Goal: Transaction & Acquisition: Purchase product/service

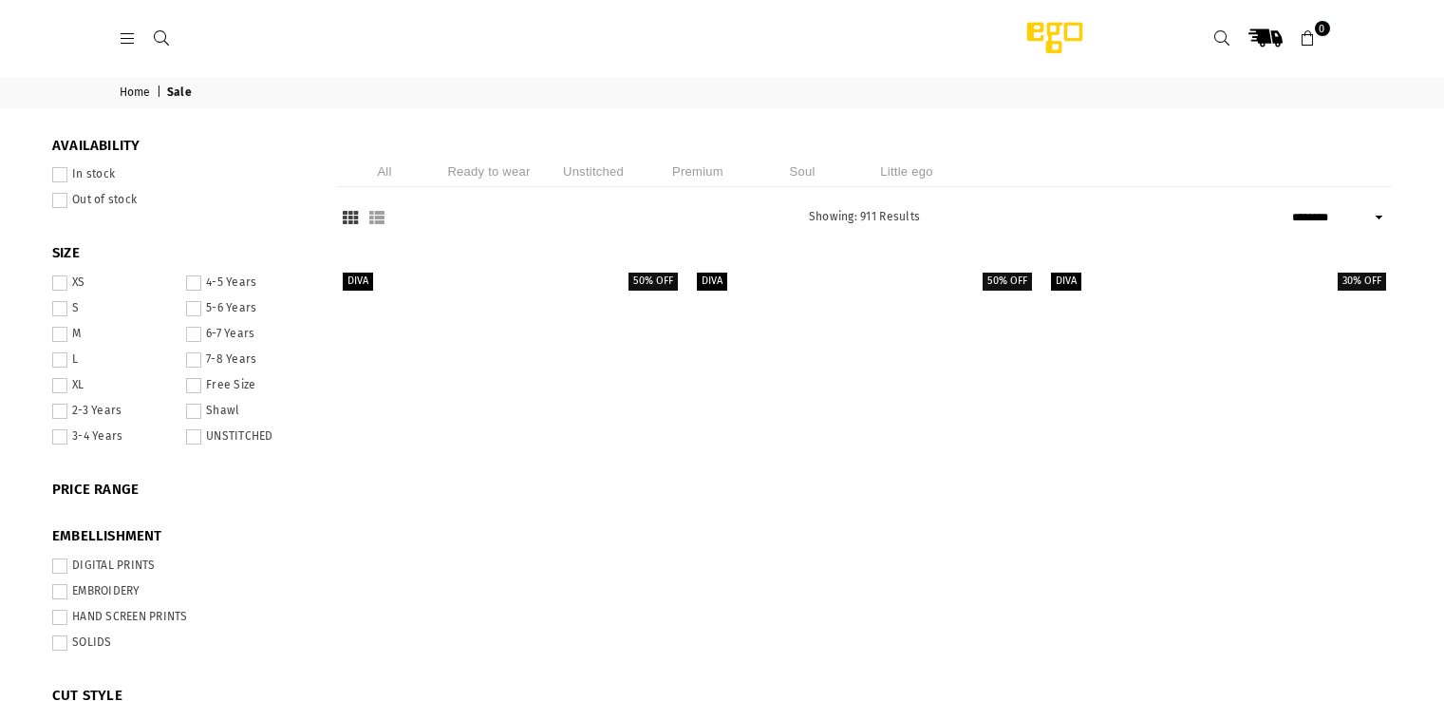
select select "******"
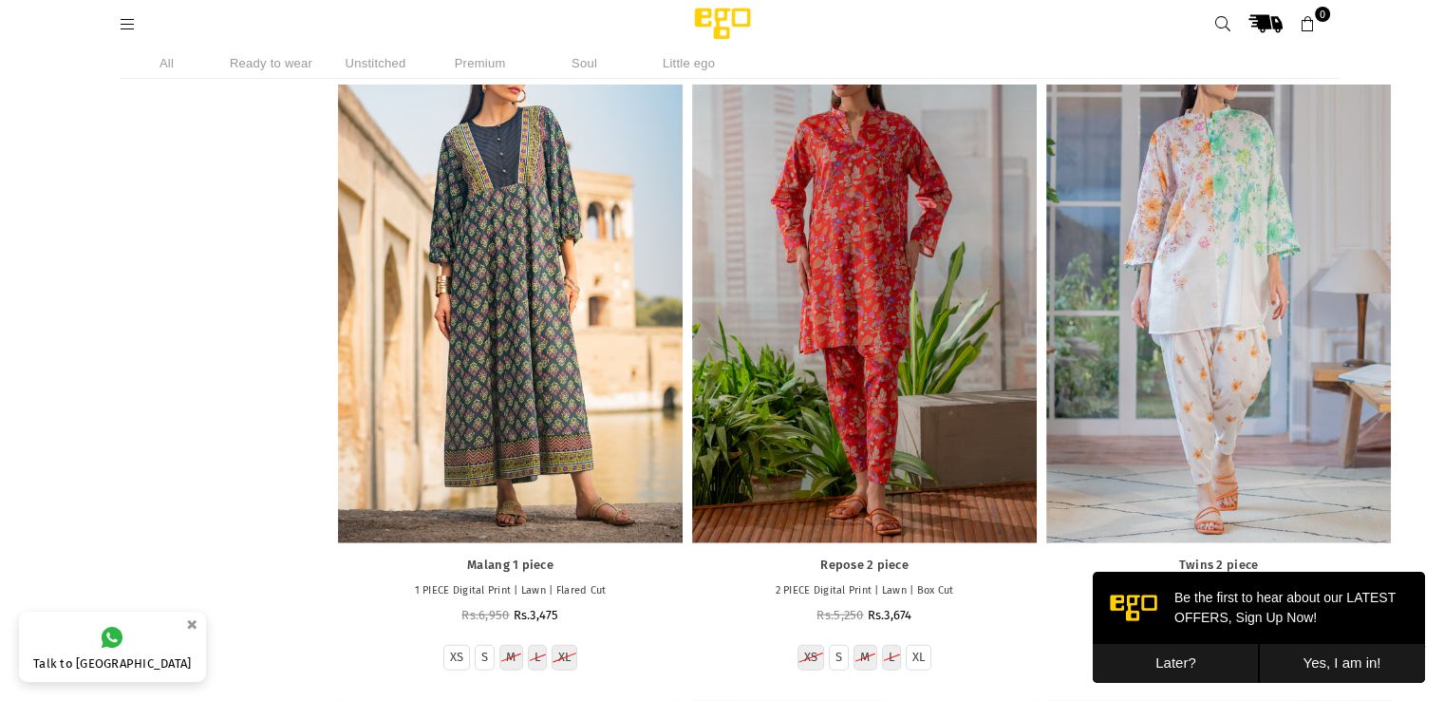
scroll to position [11613, 0]
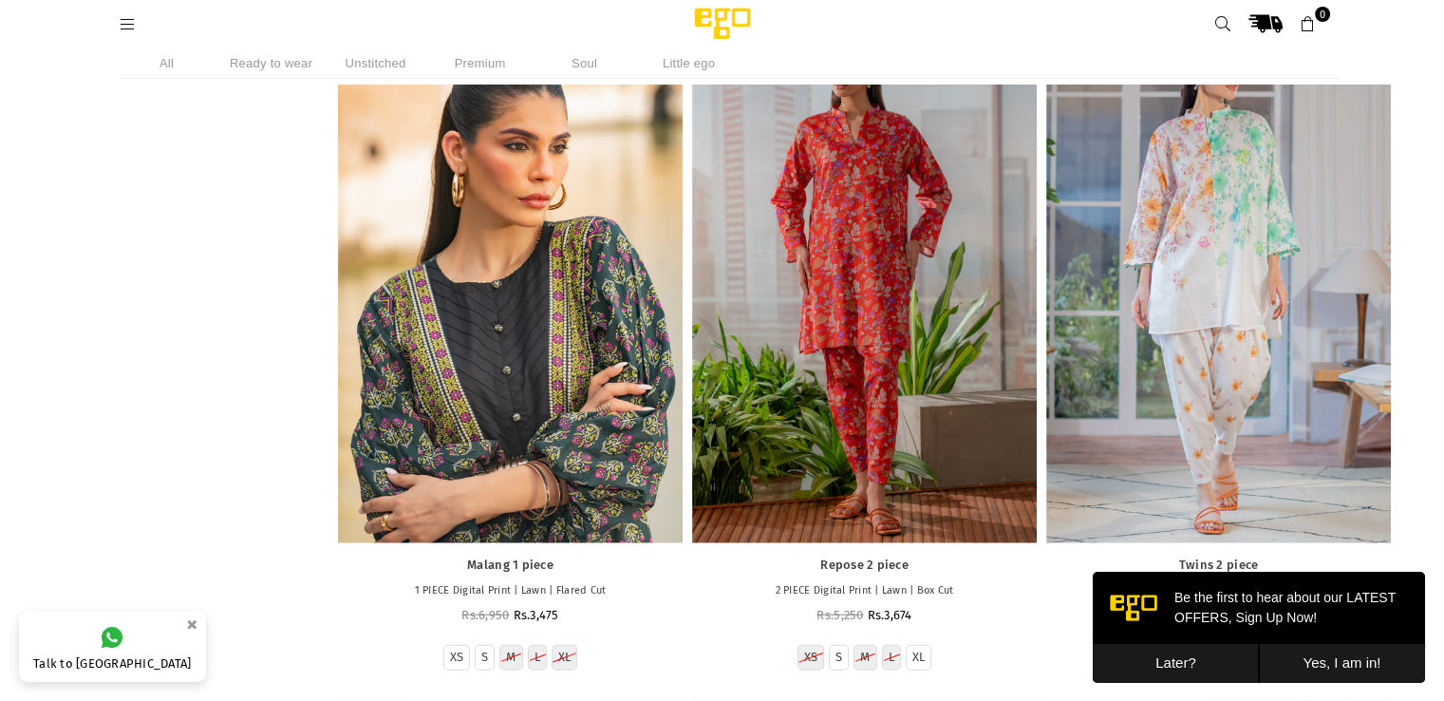
click at [478, 309] on div at bounding box center [510, 284] width 345 height 516
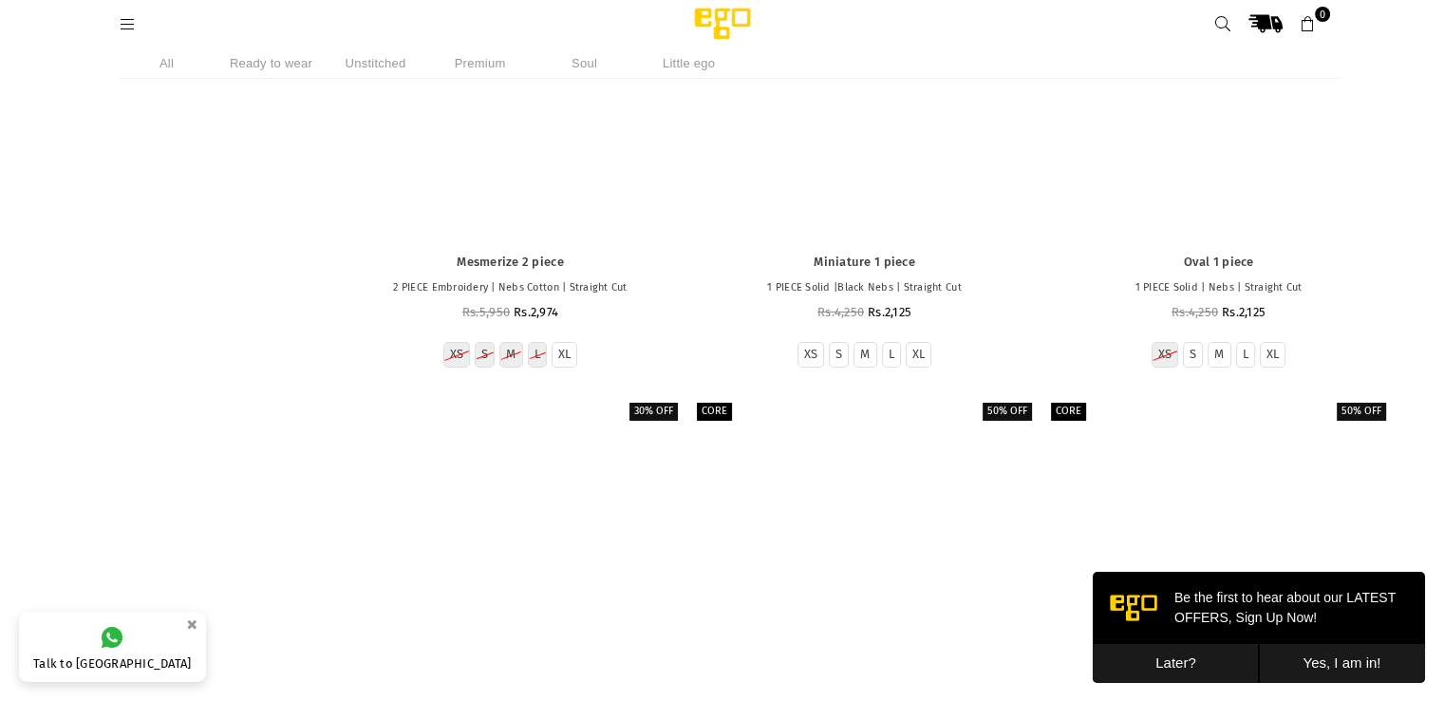
scroll to position [57140, 0]
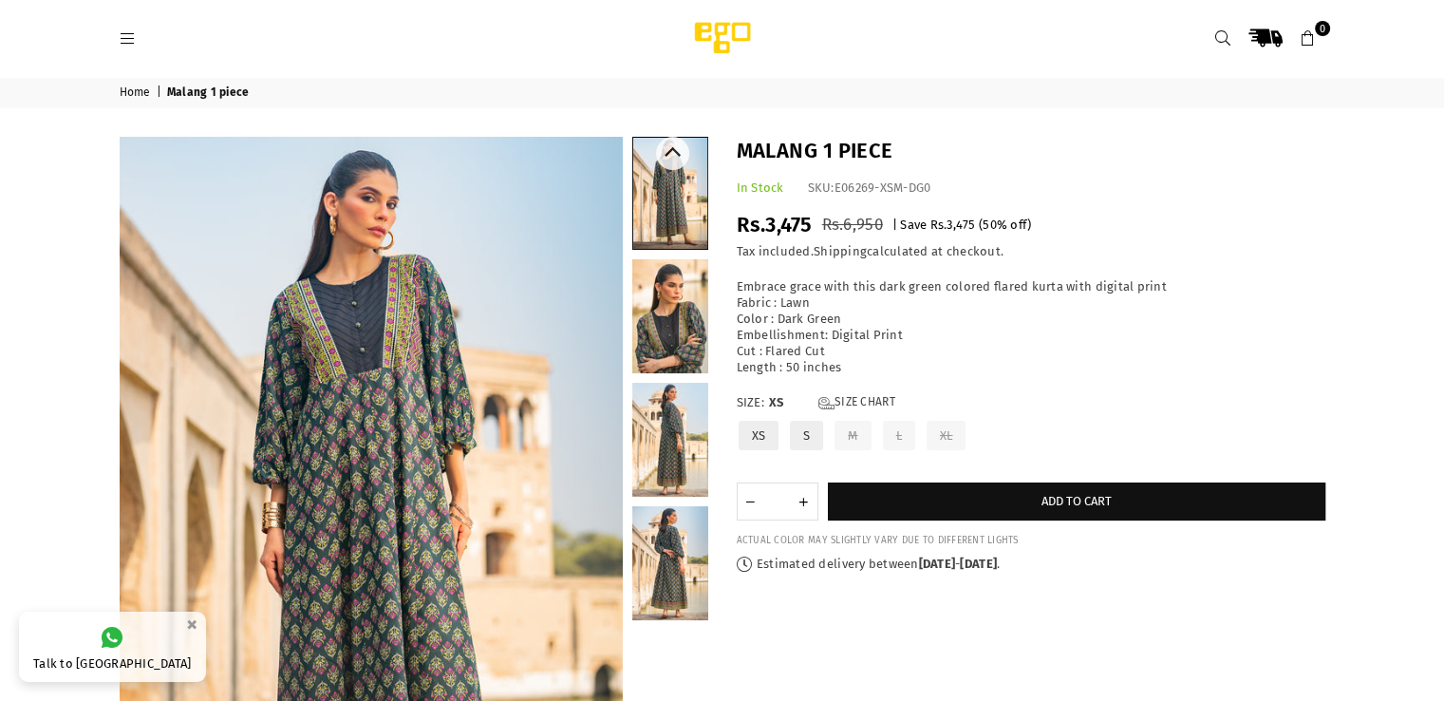
click at [669, 325] on link at bounding box center [670, 316] width 76 height 114
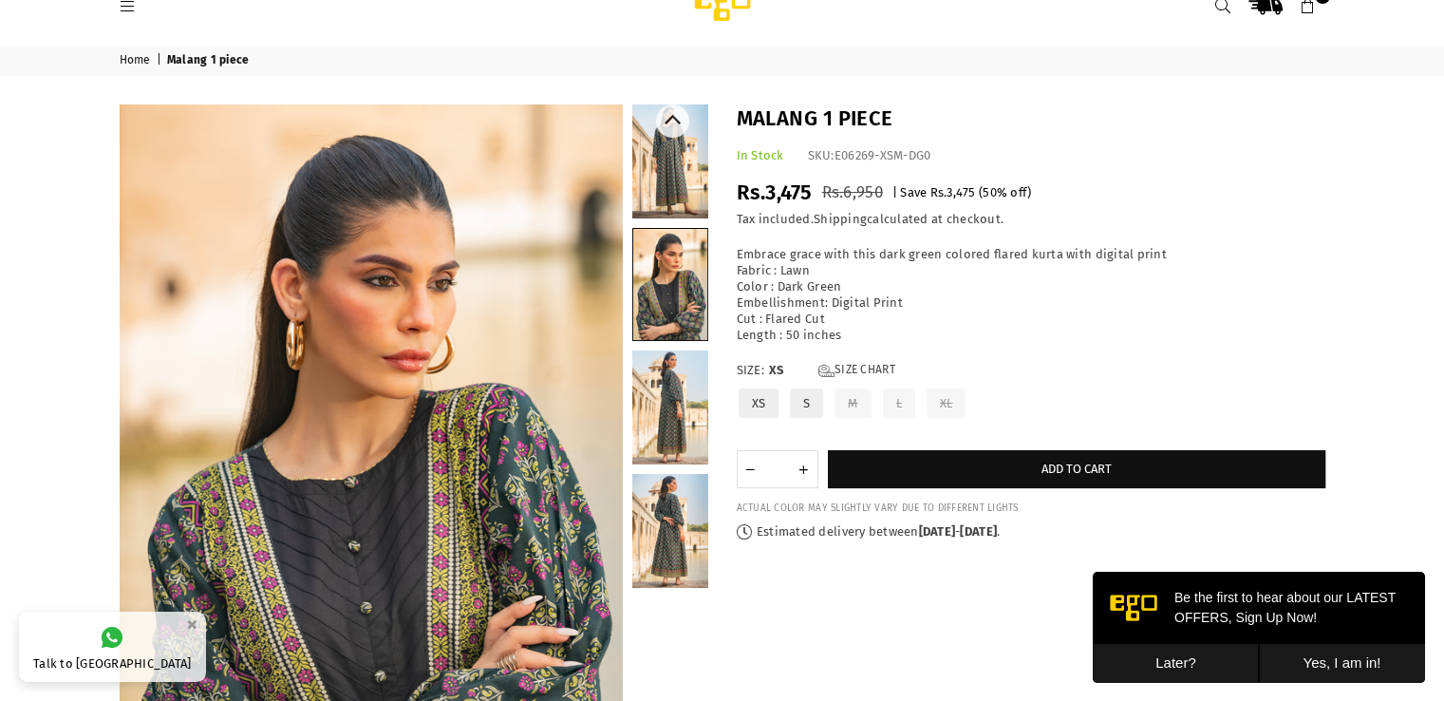
click at [661, 157] on link at bounding box center [670, 161] width 76 height 114
